Goal: Find specific page/section: Find specific page/section

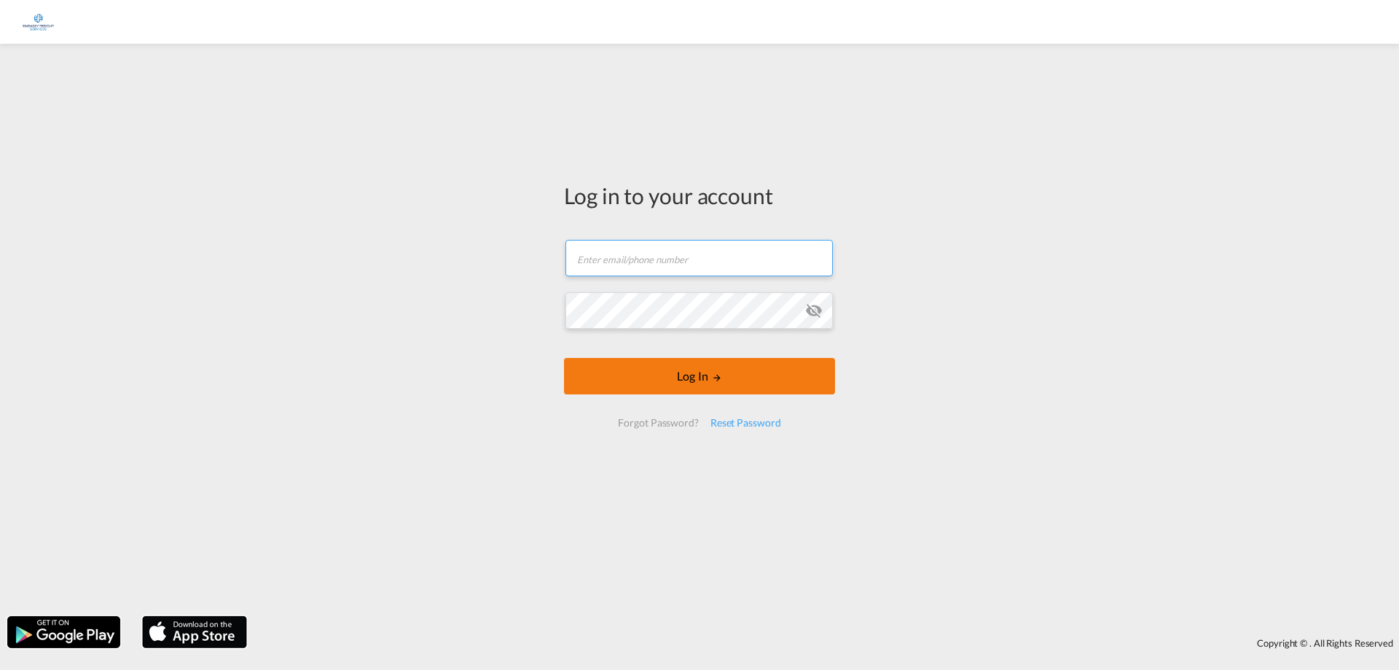
type input "[PERSON_NAME][EMAIL_ADDRESS][DOMAIN_NAME]"
click at [715, 386] on button "Log In" at bounding box center [699, 376] width 271 height 36
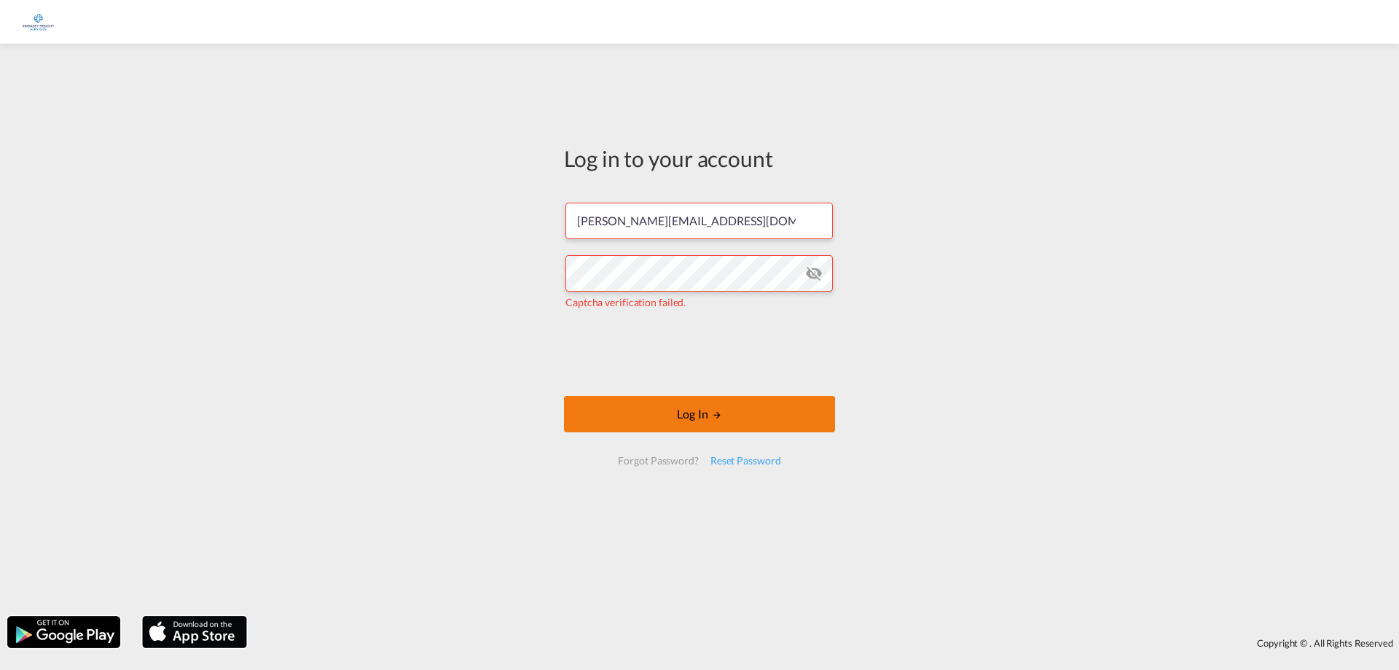
click at [703, 411] on button "Log In" at bounding box center [699, 414] width 271 height 36
